Goal: Information Seeking & Learning: Find specific fact

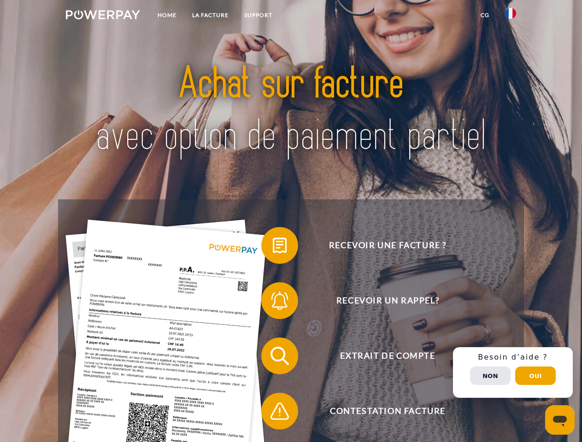
click at [103, 16] on img at bounding box center [103, 14] width 74 height 9
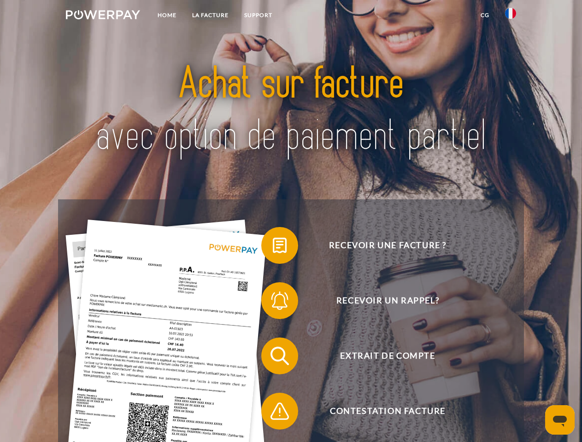
click at [510, 16] on img at bounding box center [510, 13] width 11 height 11
click at [485, 15] on link "CG" at bounding box center [485, 15] width 24 height 17
click at [273, 247] on span at bounding box center [266, 246] width 46 height 46
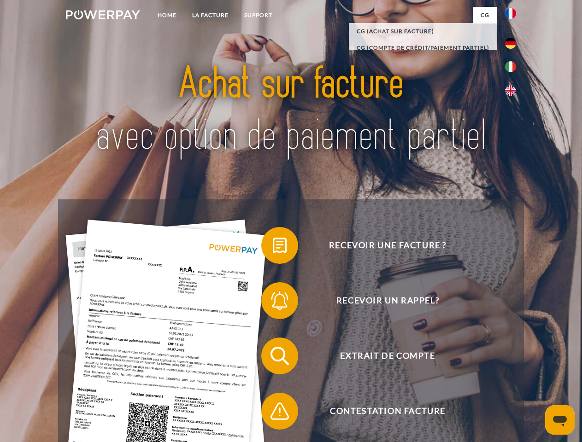
click at [273, 303] on span at bounding box center [266, 301] width 46 height 46
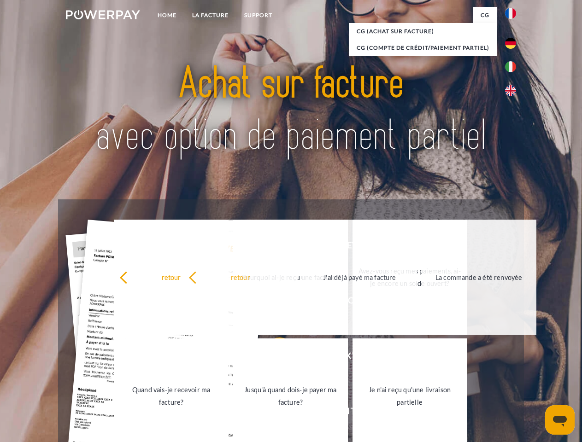
click at [273, 358] on link "Jusqu'à quand dois-je payer ma facture?" at bounding box center [290, 396] width 115 height 115
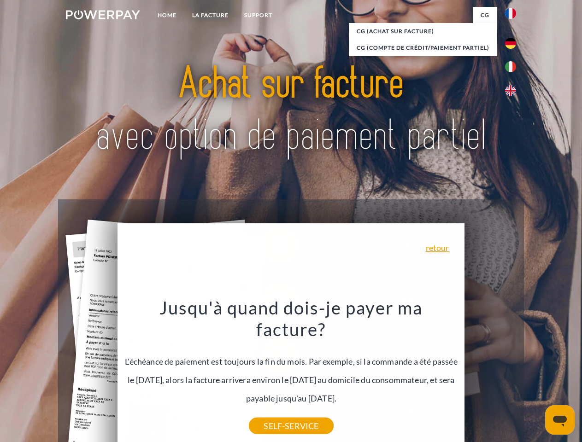
click at [513, 373] on div "Recevoir une facture ? Recevoir un rappel? Extrait de compte retour" at bounding box center [290, 383] width 465 height 369
click at [490, 375] on span "Extrait de compte" at bounding box center [388, 356] width 226 height 37
click at [535, 376] on header "Home LA FACTURE Support" at bounding box center [291, 318] width 582 height 636
